Goal: Task Accomplishment & Management: Complete application form

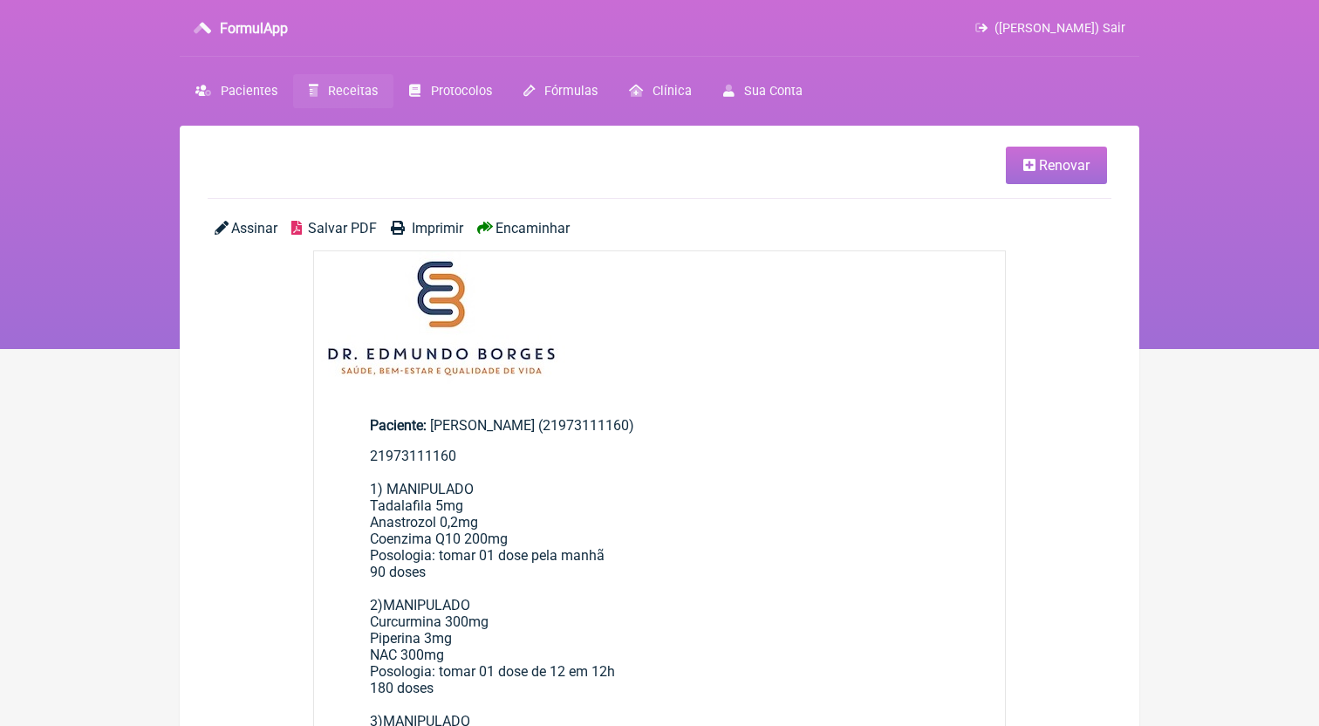
click at [328, 65] on nav "FormulApp ([PERSON_NAME]) Sair [GEOGRAPHIC_DATA] Receitas Protocolos Fórmulas […" at bounding box center [659, 174] width 1319 height 349
click at [344, 92] on span "Receitas" at bounding box center [353, 91] width 50 height 15
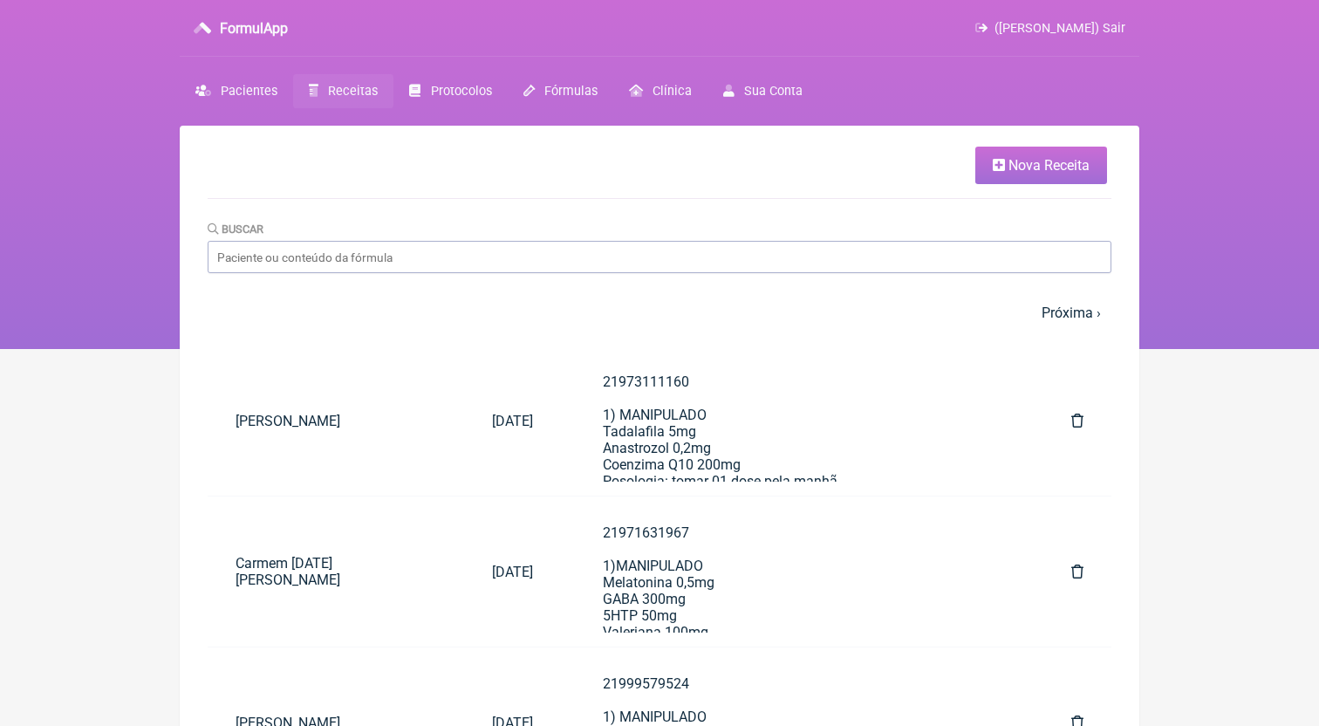
click at [1018, 181] on link "Nova Receita" at bounding box center [1041, 165] width 132 height 37
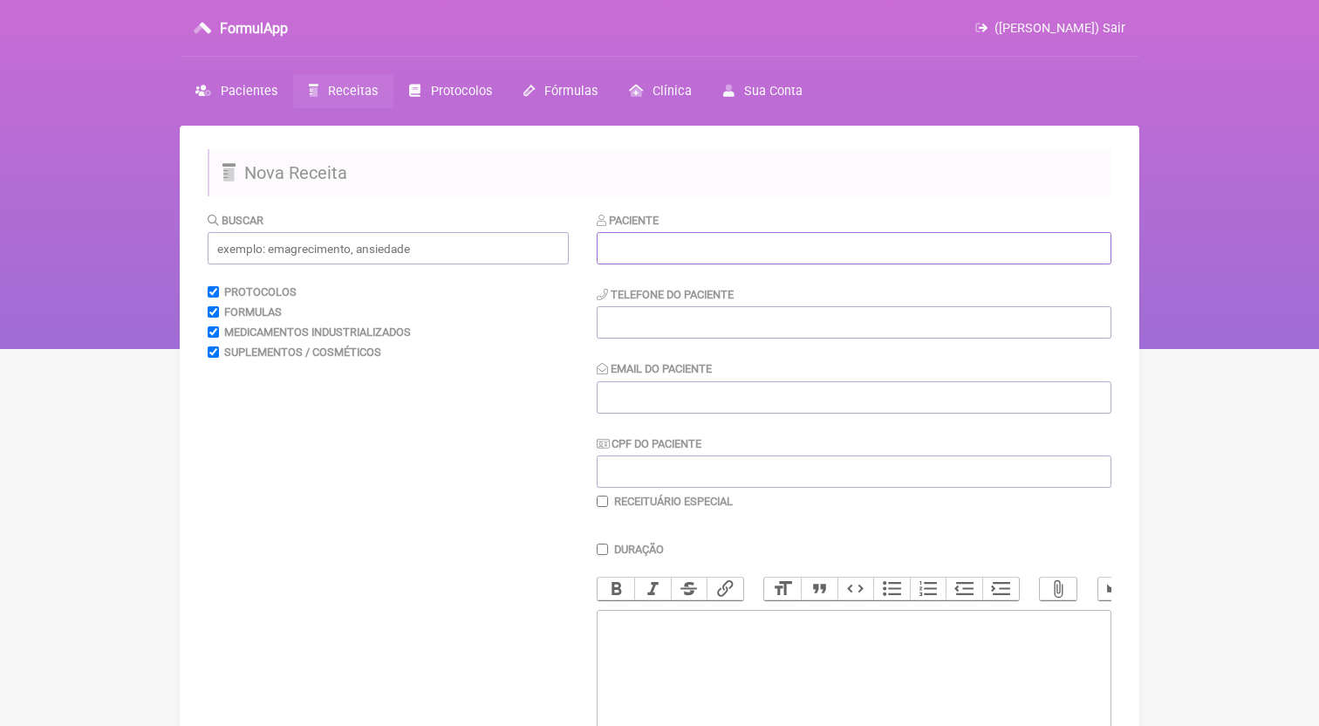
click at [671, 237] on input "text" at bounding box center [853, 248] width 515 height 32
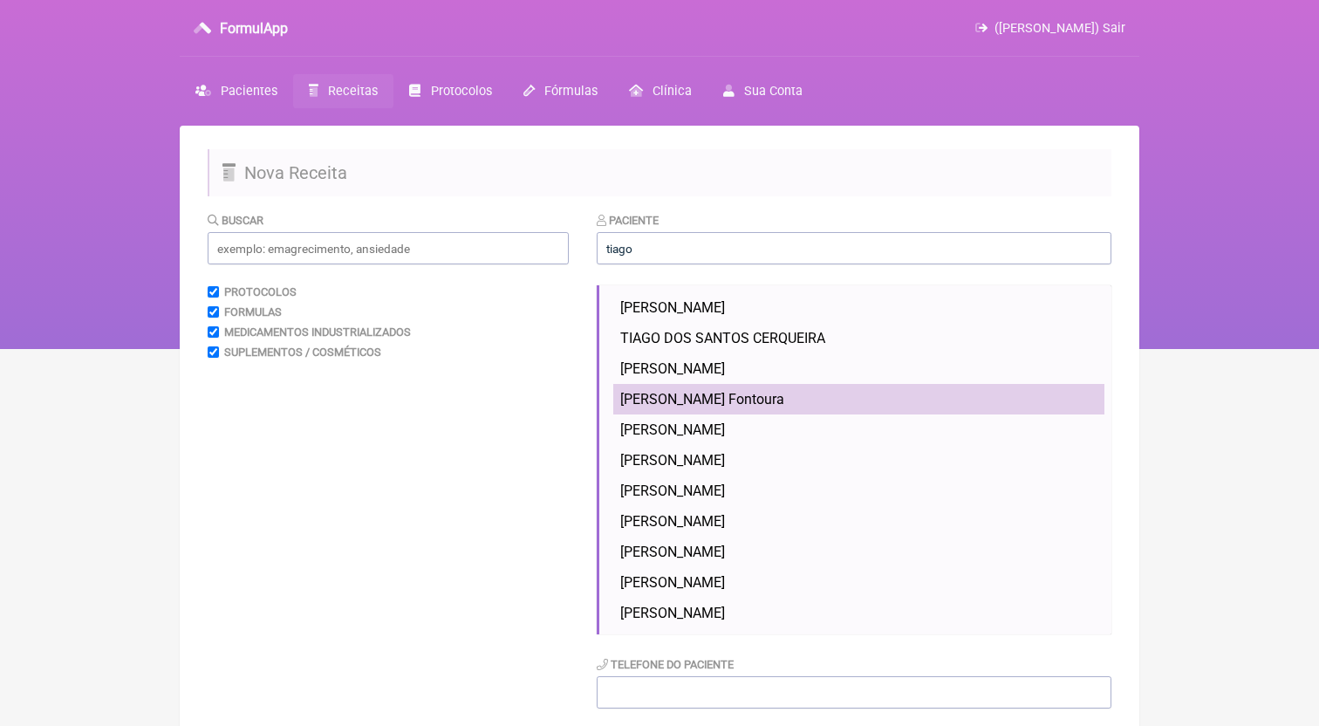
click at [787, 391] on li "[PERSON_NAME] Fontoura" at bounding box center [858, 399] width 491 height 31
type input "[PERSON_NAME] Fontoura"
type input "21999048165"
type input "[EMAIL_ADDRESS][DOMAIN_NAME]"
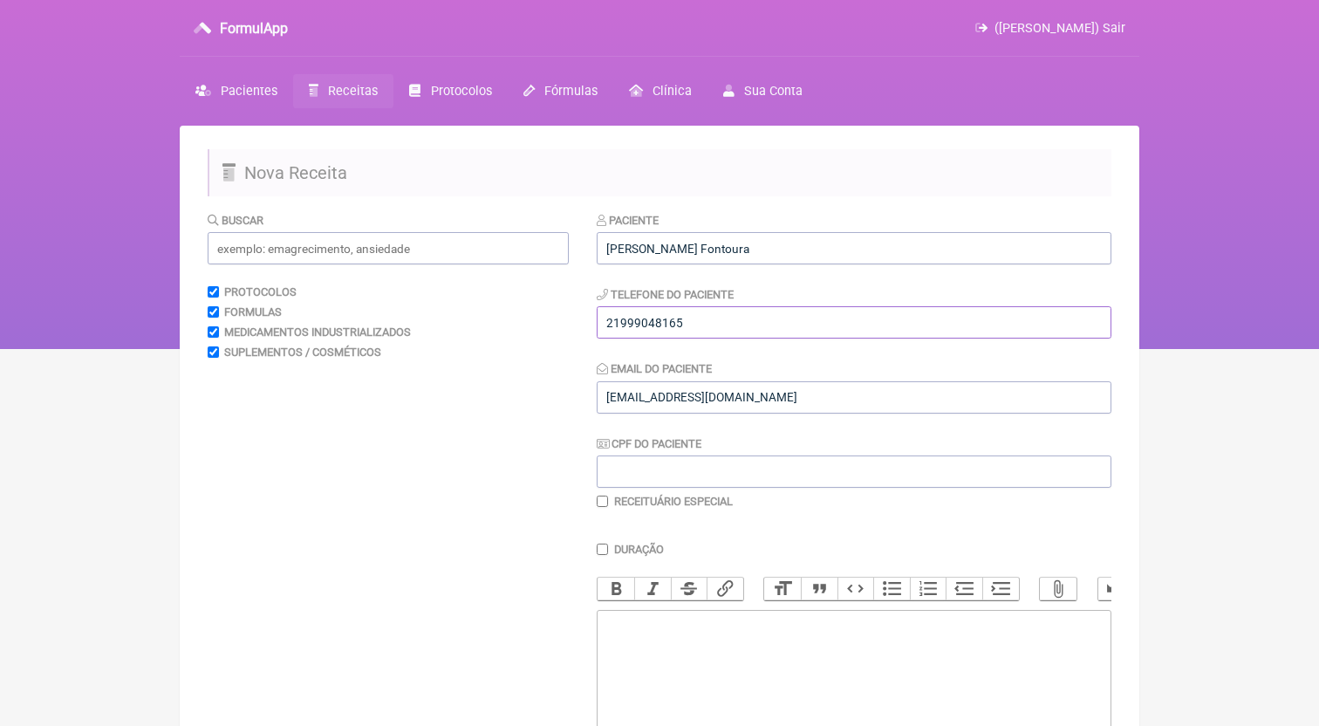
click at [750, 336] on input "21999048165" at bounding box center [853, 322] width 515 height 32
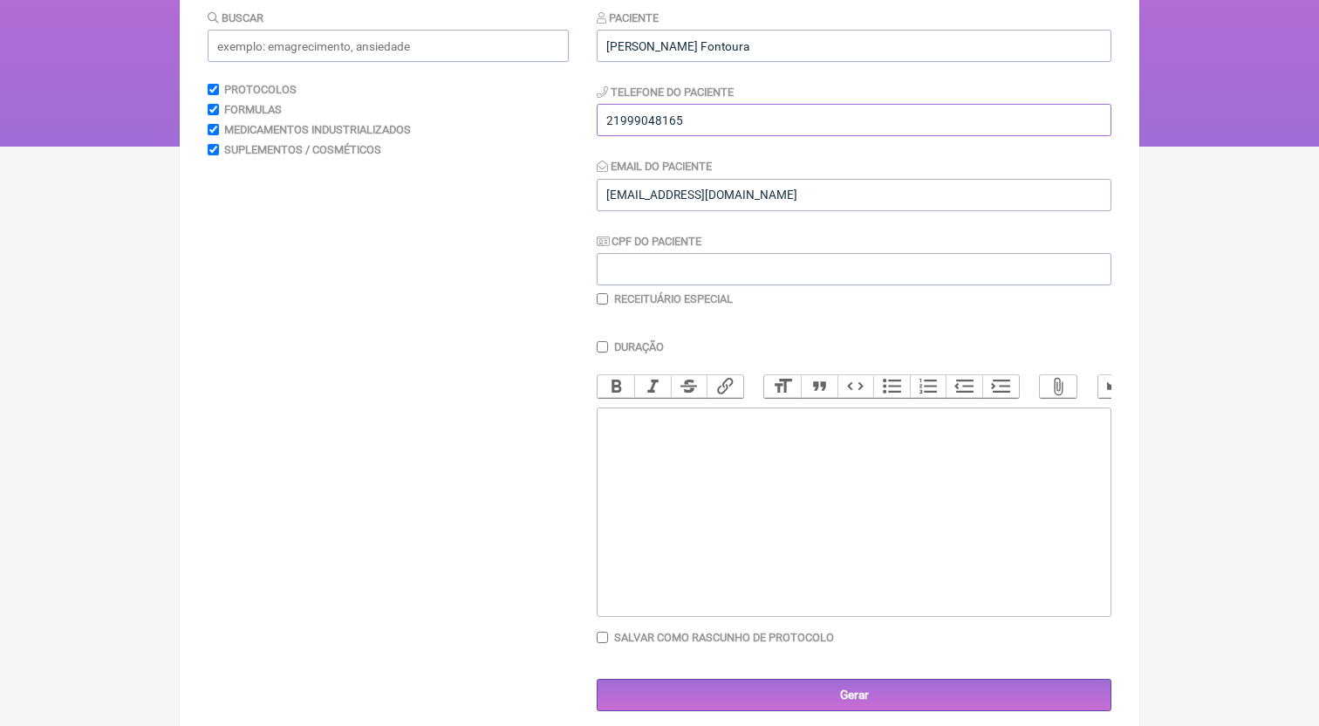
scroll to position [221, 0]
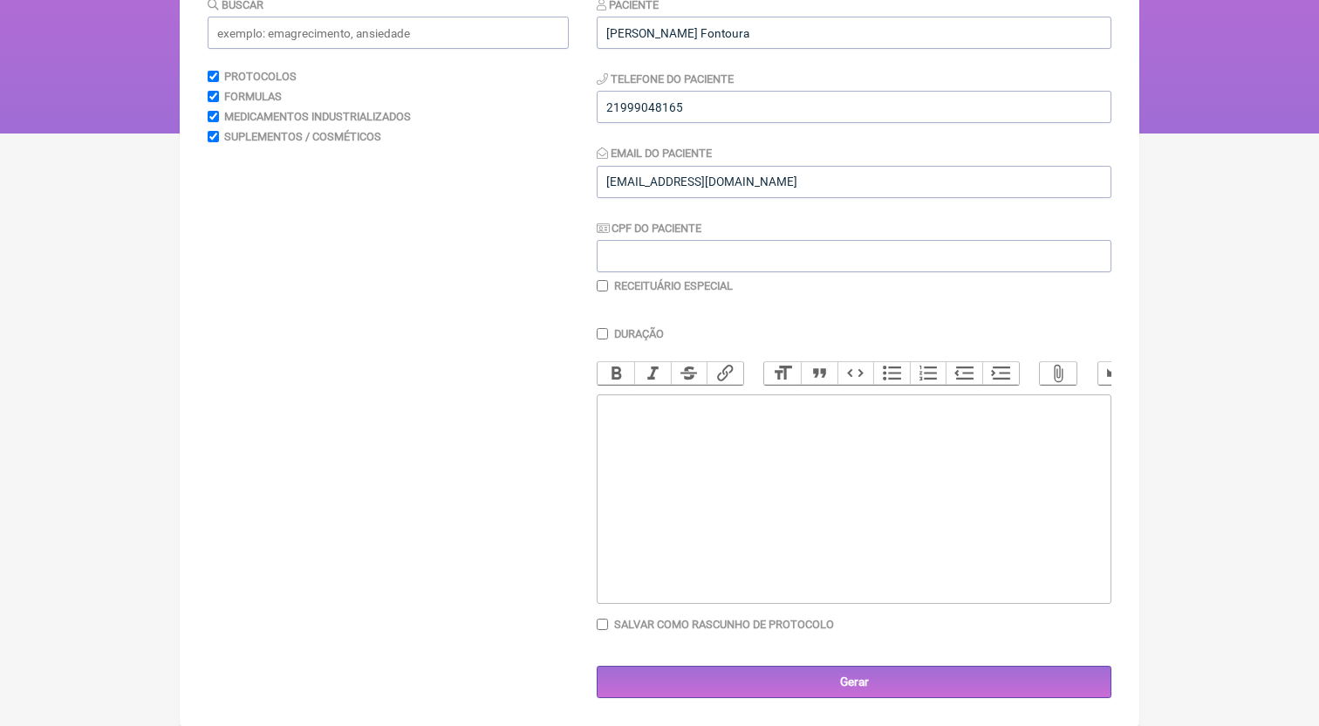
click at [758, 485] on trix-editor at bounding box center [853, 498] width 515 height 209
paste trix-editor "<div>21999048165</div>"
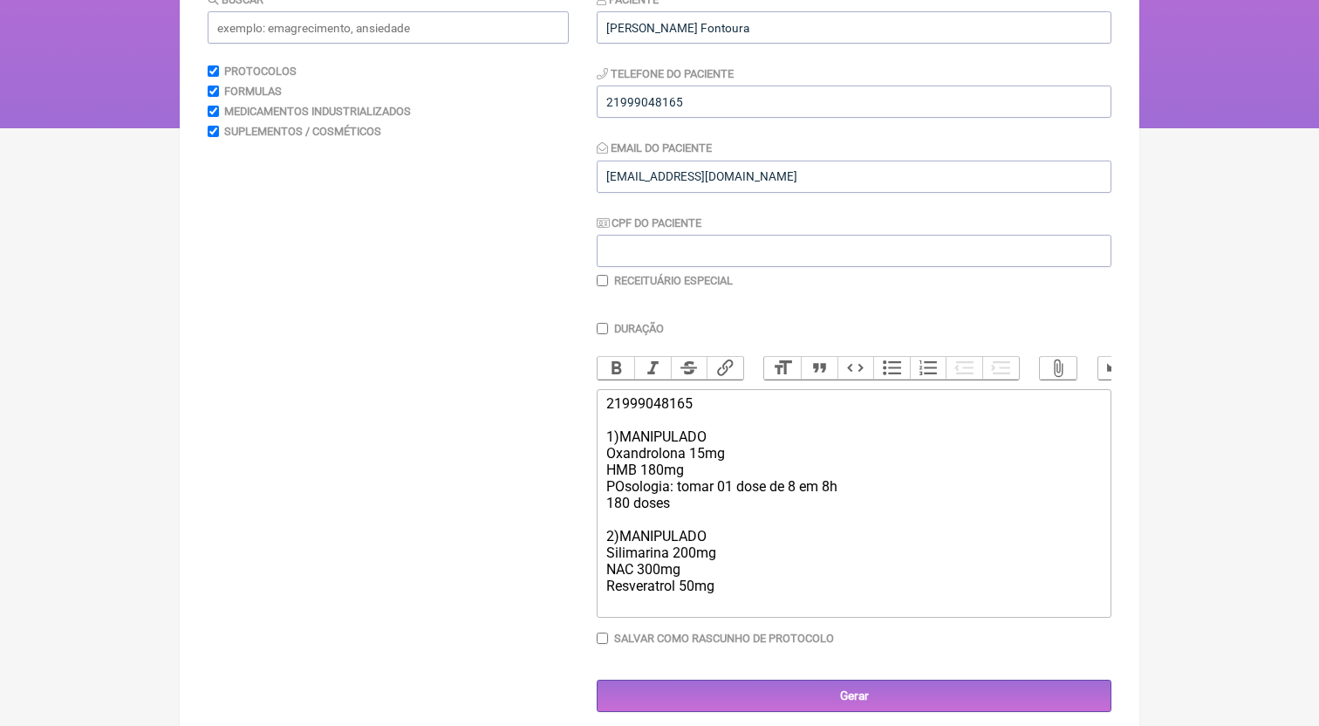
type trix-editor "<div>21999048165<br><br>1)MANIPULADO<br>Oxandrolona 15mg<br>HMB 180mg<br>POsolo…"
click at [333, 44] on input "text" at bounding box center [388, 27] width 361 height 32
type input "silimarina"
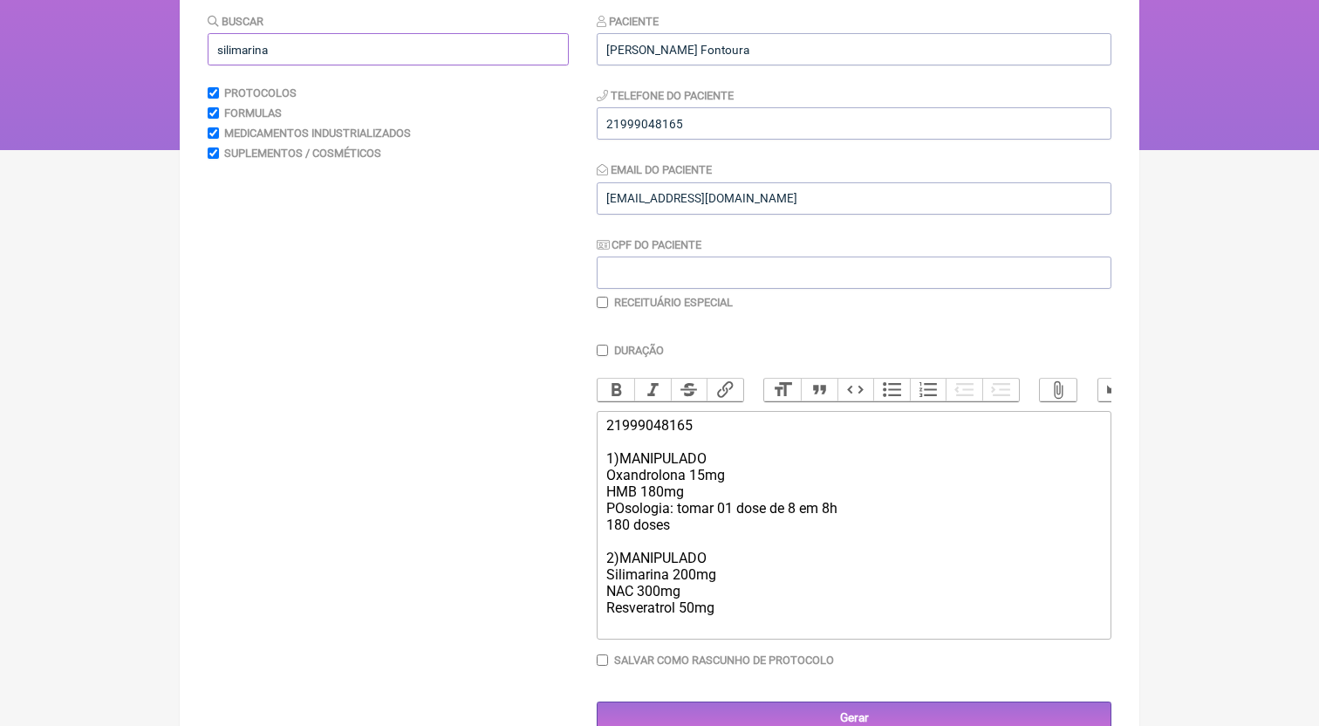
scroll to position [175, 0]
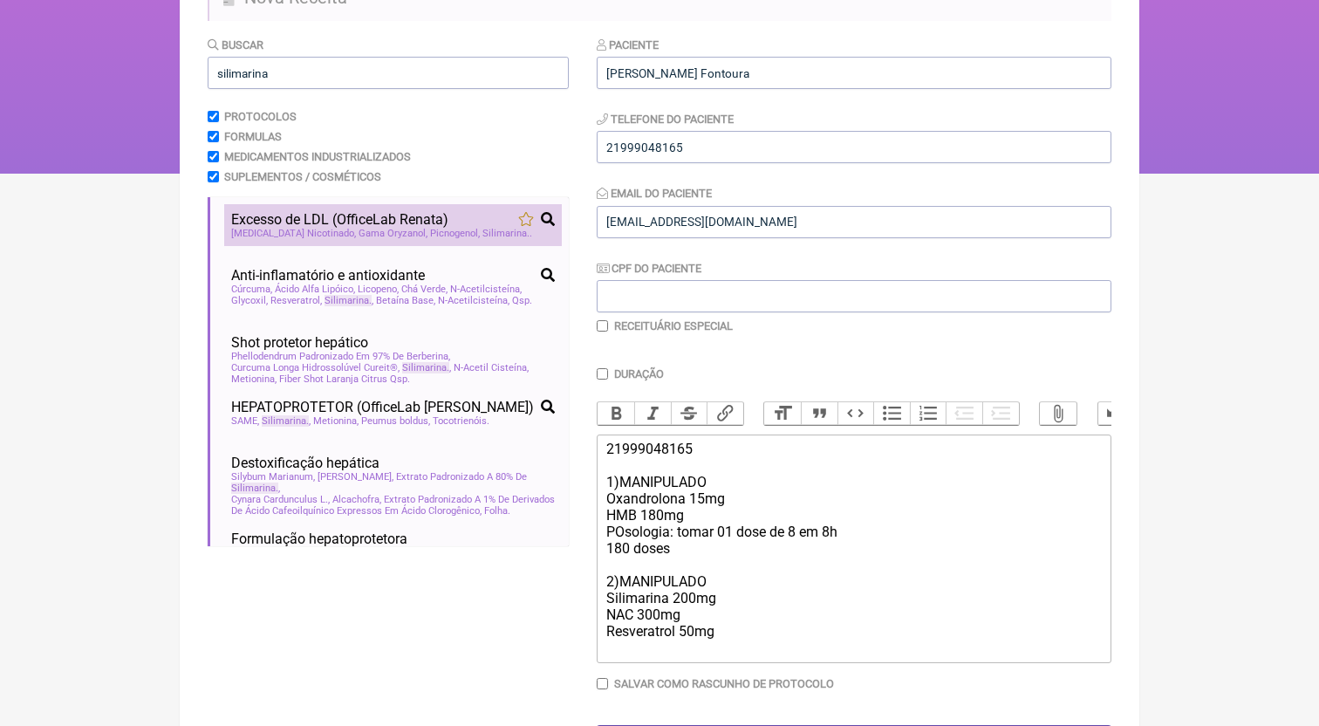
click at [396, 246] on li "Excesso de LDL (OfficeLab Renata) colesterol; ldl [MEDICAL_DATA] Nicotinado Gam…" at bounding box center [392, 225] width 337 height 42
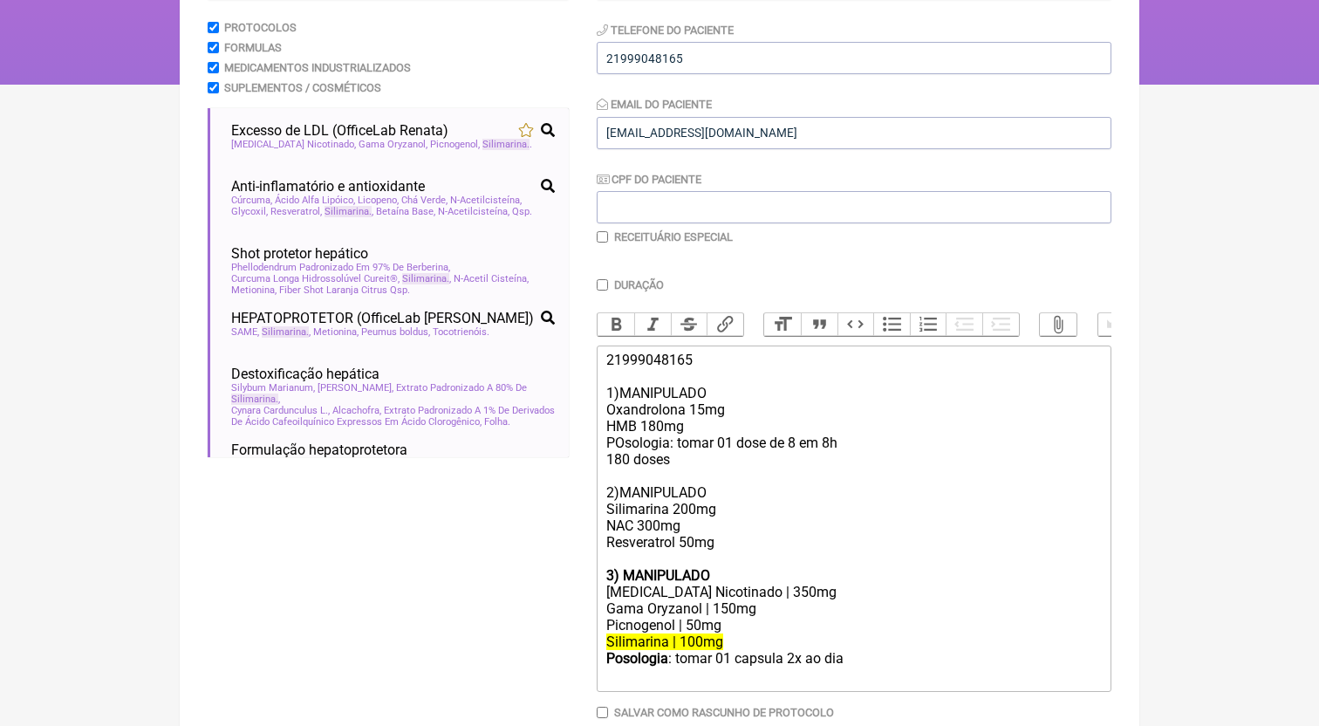
scroll to position [354, 0]
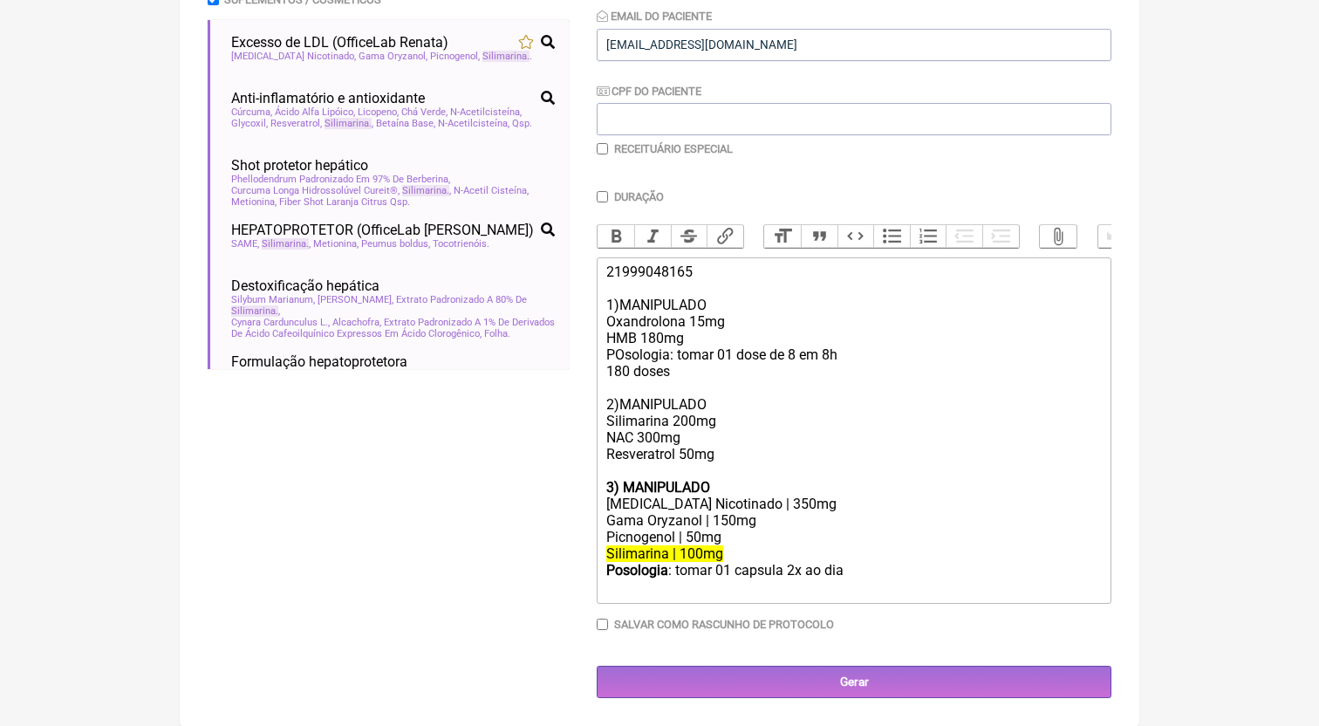
click at [676, 465] on div "21999048165 1)MANIPULADO Oxandrolona 15mg HMB 180mg POsologia: tomar 01 dose de…" at bounding box center [853, 370] width 495 height 215
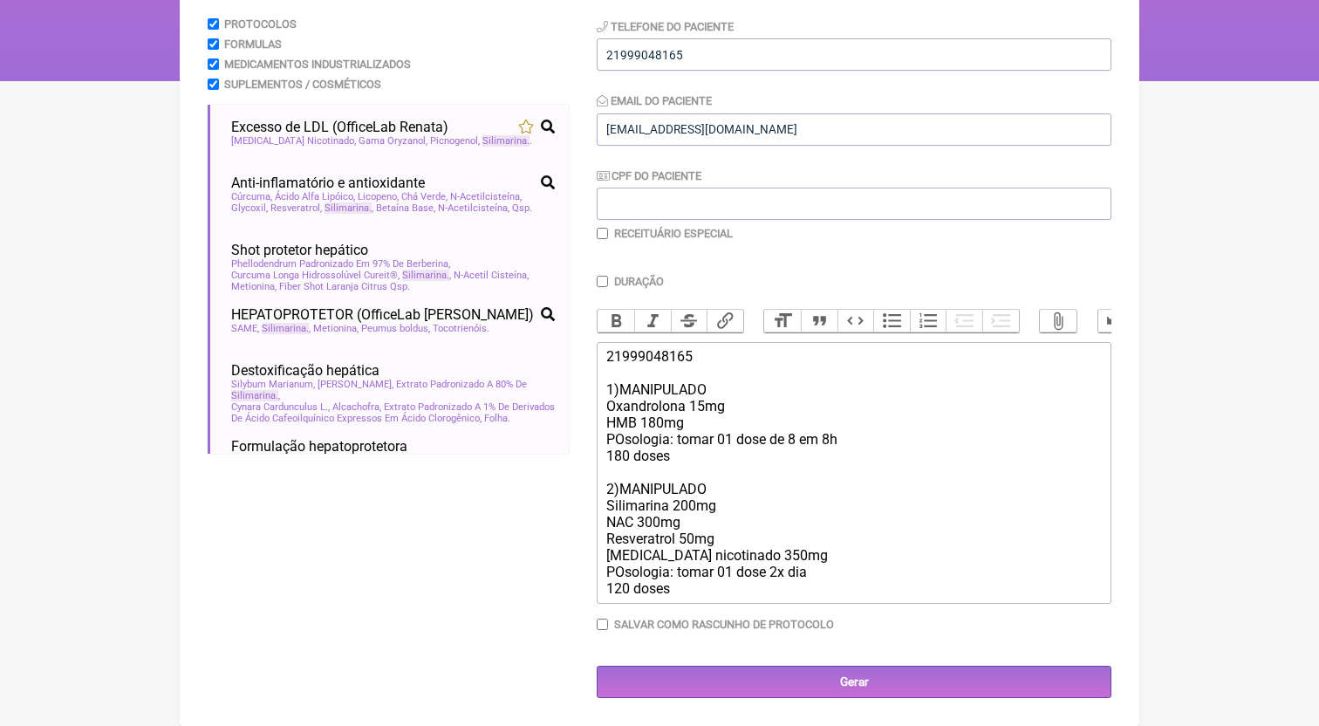
scroll to position [273, 0]
type trix-editor "<div>21999048165<br><br>1)MANIPULADO<br>Oxandrolona 15mg<br>HMB 180mg<br>POsolo…"
